Goal: Task Accomplishment & Management: Manage account settings

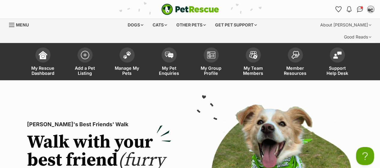
click at [123, 47] on span at bounding box center [127, 53] width 15 height 15
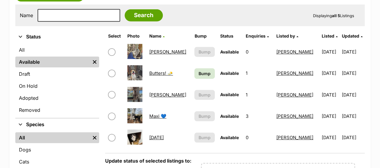
scroll to position [132, 0]
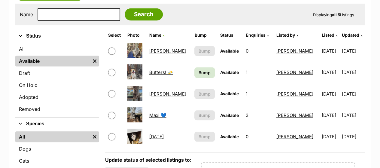
click at [153, 48] on link "[PERSON_NAME]" at bounding box center [167, 51] width 37 height 6
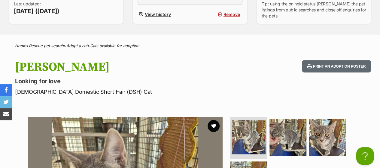
scroll to position [216, 0]
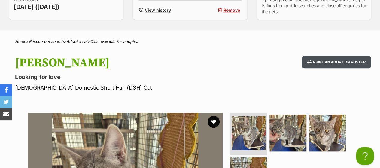
click at [338, 56] on button "Print an adoption poster" at bounding box center [336, 62] width 69 height 12
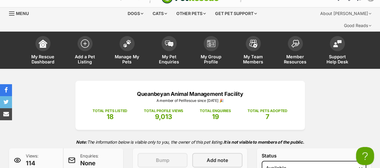
scroll to position [7, 0]
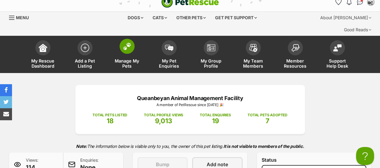
click at [130, 41] on link "Manage My Pets" at bounding box center [127, 55] width 42 height 36
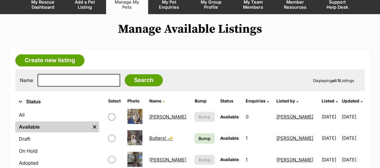
scroll to position [70, 0]
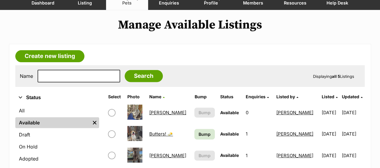
click at [168, 131] on link "Butters! 🧈" at bounding box center [161, 134] width 24 height 6
click at [199, 131] on span "Bump" at bounding box center [205, 134] width 12 height 6
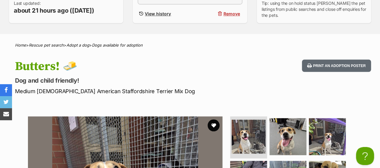
scroll to position [228, 0]
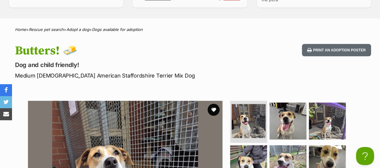
drag, startPoint x: 384, startPoint y: 10, endPoint x: 383, endPoint y: 31, distance: 21.1
click at [347, 44] on button "Print an adoption poster" at bounding box center [336, 50] width 69 height 12
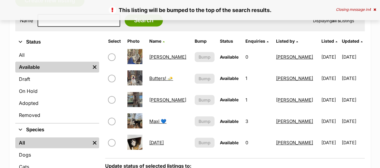
scroll to position [135, 0]
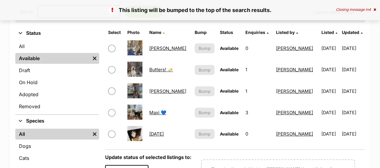
drag, startPoint x: 0, startPoint y: 0, endPoint x: 384, endPoint y: 56, distance: 388.1
click at [155, 88] on link "[PERSON_NAME]" at bounding box center [167, 91] width 37 height 6
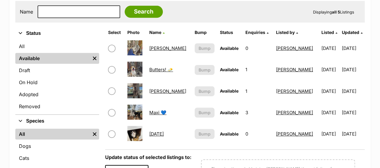
click at [161, 110] on link "Maxi 💙" at bounding box center [157, 113] width 17 height 6
click at [163, 131] on link "[DATE]" at bounding box center [156, 134] width 14 height 6
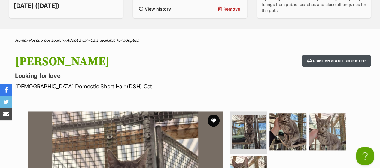
click at [335, 55] on button "Print an adoption poster" at bounding box center [336, 61] width 69 height 12
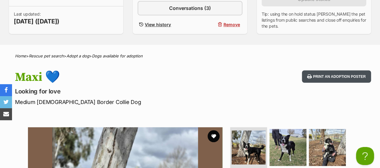
click at [336, 70] on button "Print an adoption poster" at bounding box center [336, 76] width 69 height 12
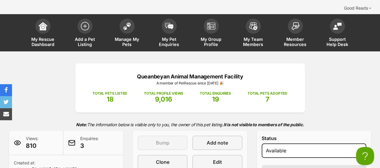
scroll to position [26, 0]
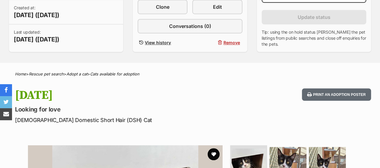
drag, startPoint x: 384, startPoint y: 14, endPoint x: 384, endPoint y: 33, distance: 18.6
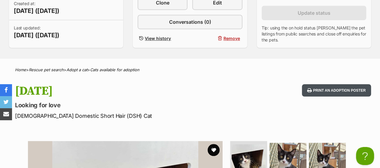
click at [346, 84] on button "Print an adoption poster" at bounding box center [336, 90] width 69 height 12
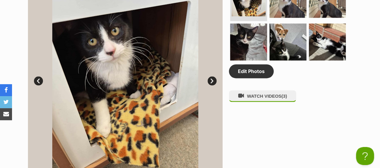
scroll to position [361, 0]
